Goal: Check status: Check status

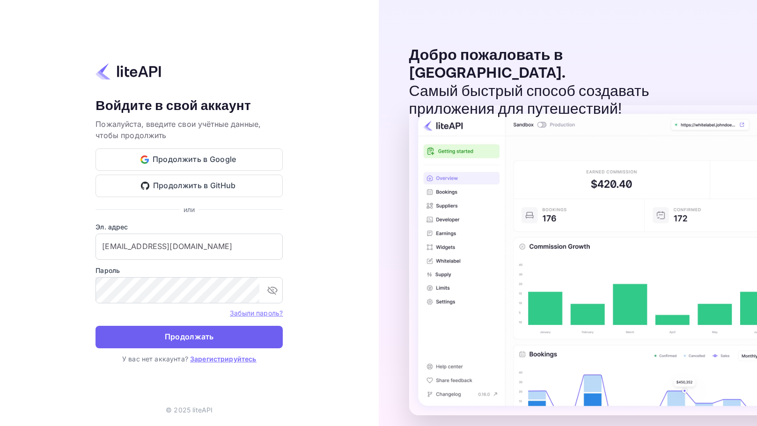
click at [211, 341] on ya-tr-span "Продолжать" at bounding box center [189, 336] width 49 height 13
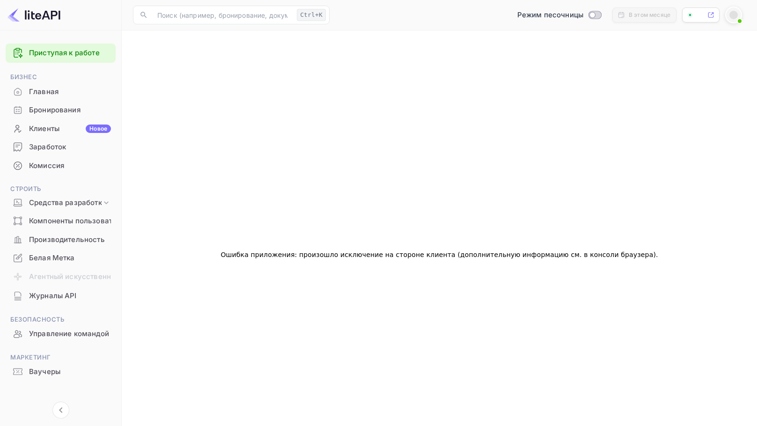
click at [80, 106] on ya-tr-span "Бронирования" at bounding box center [54, 110] width 51 height 11
click at [222, 13] on div "​ Ctrl+K ​ Режим песочницы В этом месяце" at bounding box center [378, 15] width 757 height 30
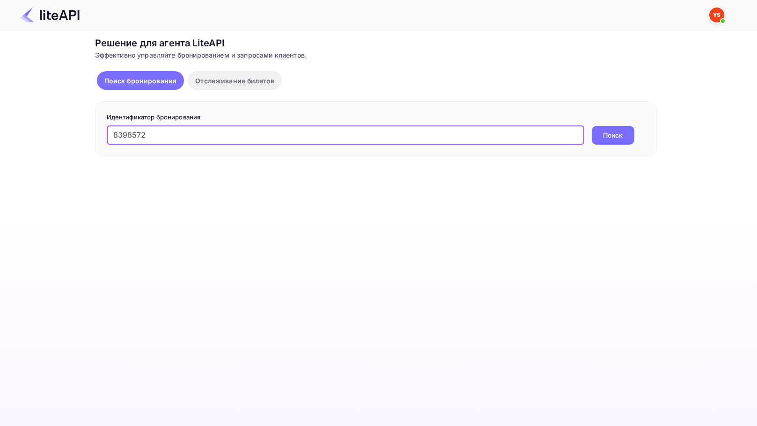
type input "8398572"
click at [592, 126] on button "Поиск" at bounding box center [613, 135] width 43 height 19
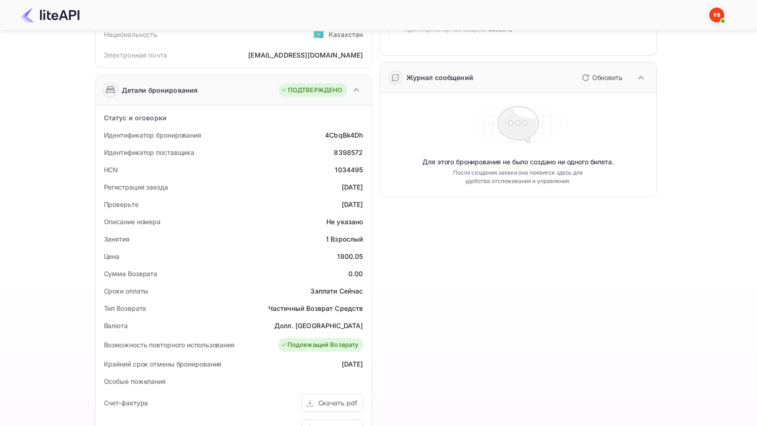
scroll to position [140, 0]
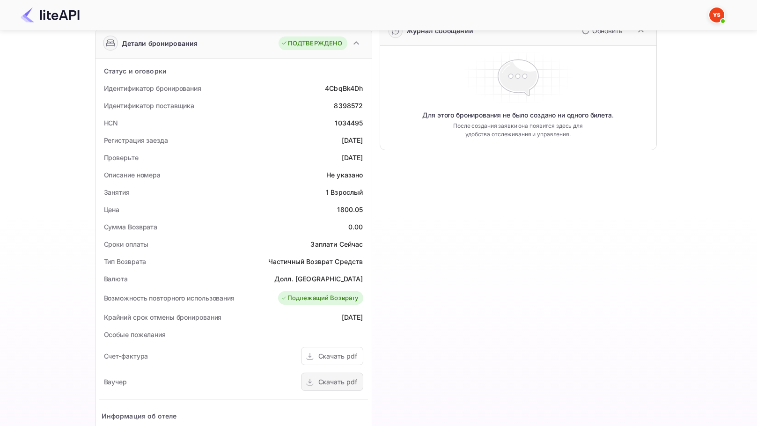
click at [321, 380] on ya-tr-span "Скачать pdf" at bounding box center [337, 382] width 39 height 8
